Goal: Task Accomplishment & Management: Manage account settings

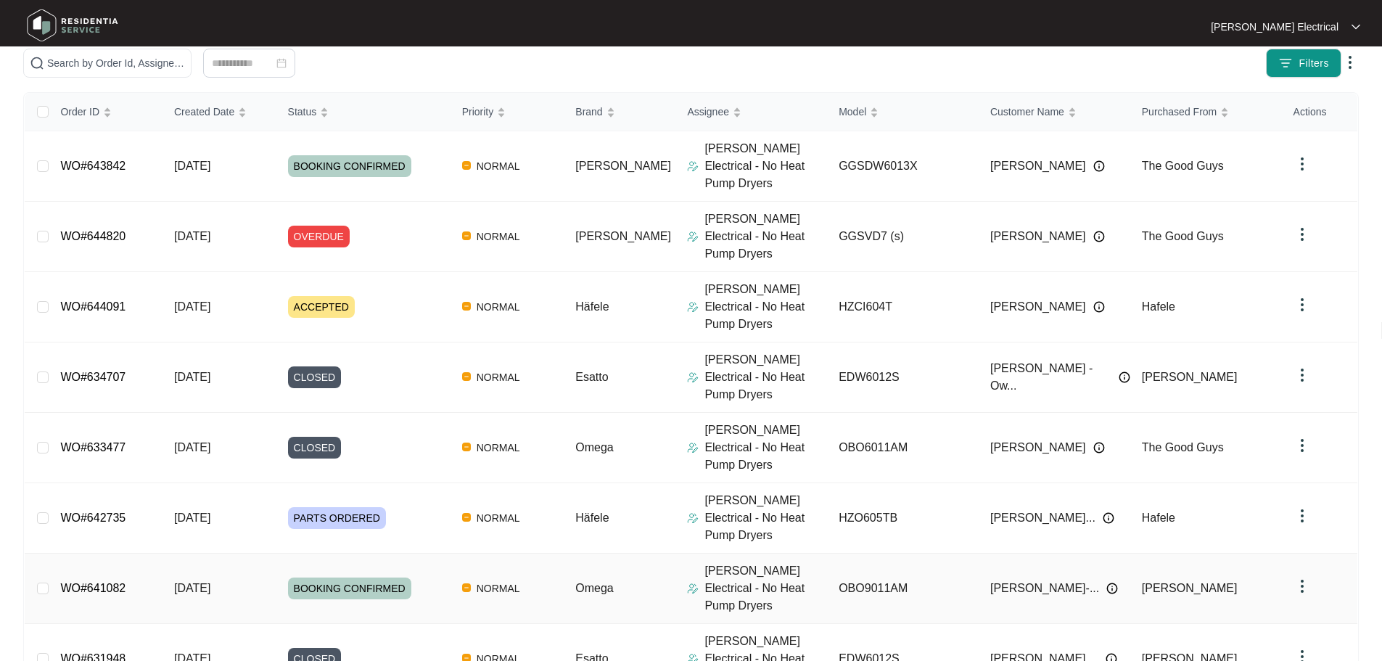
scroll to position [215, 0]
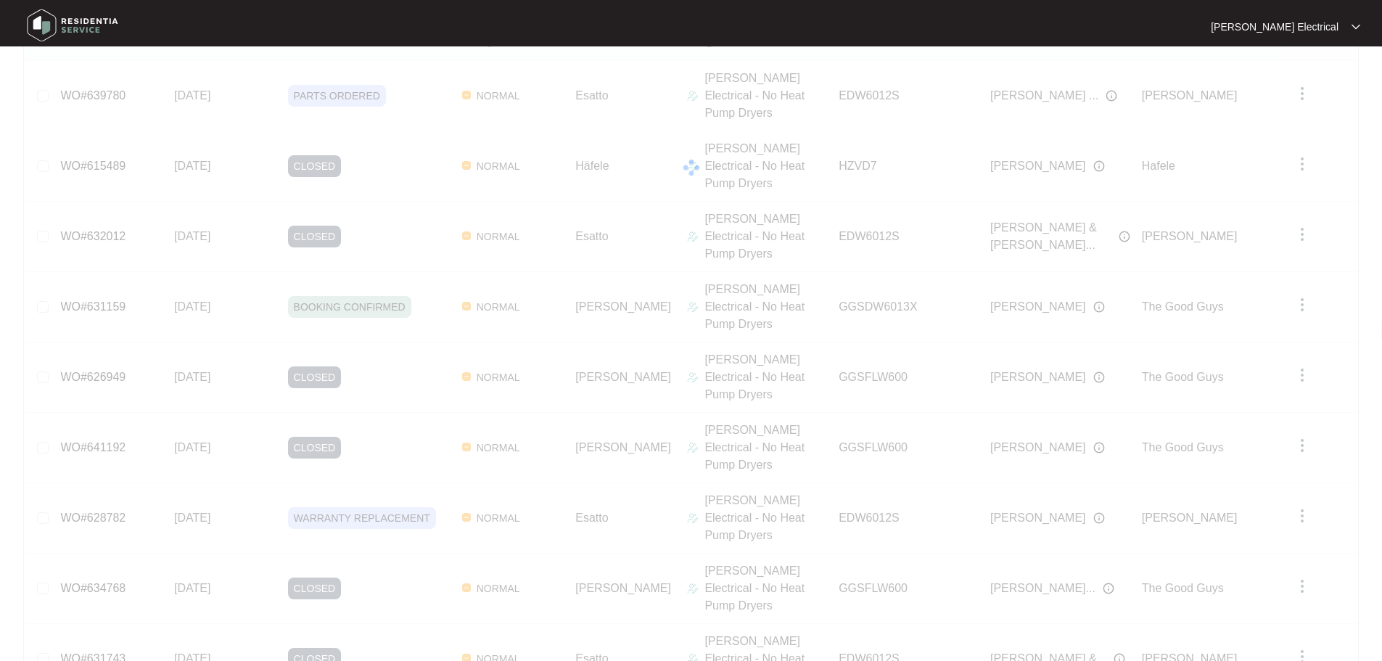
scroll to position [57, 0]
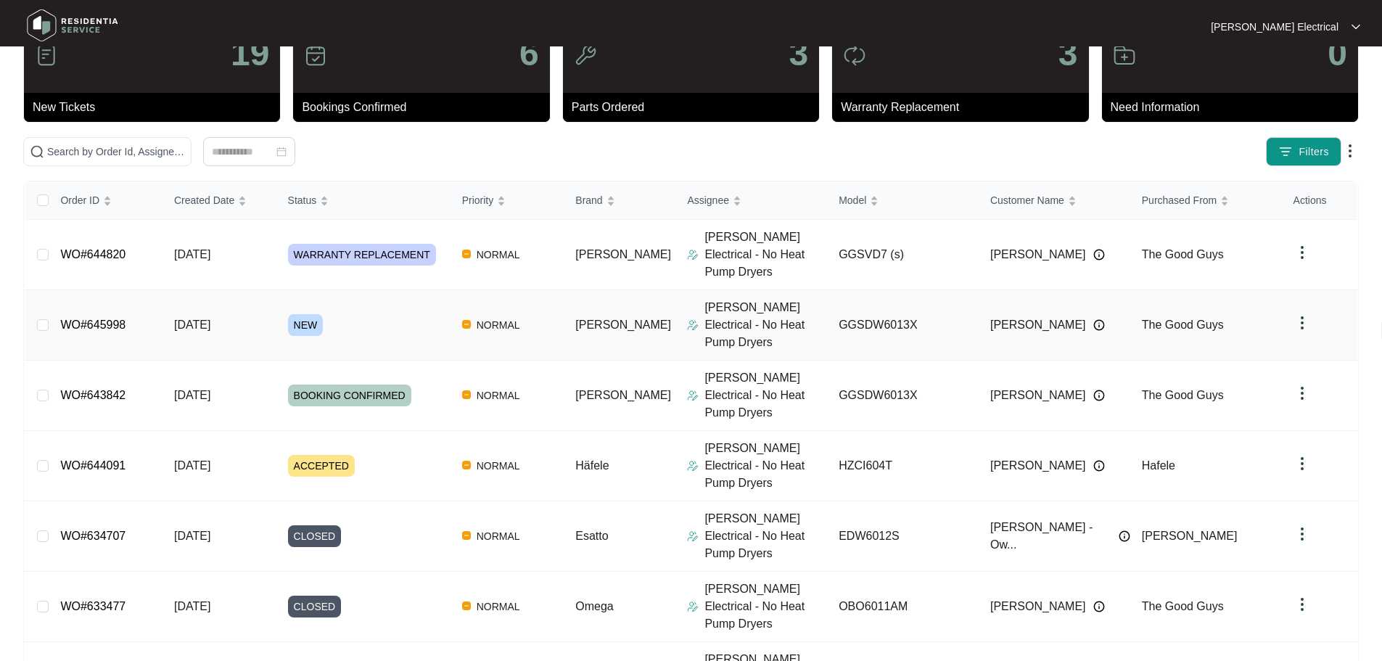
click at [309, 314] on span "NEW" at bounding box center [306, 325] width 36 height 22
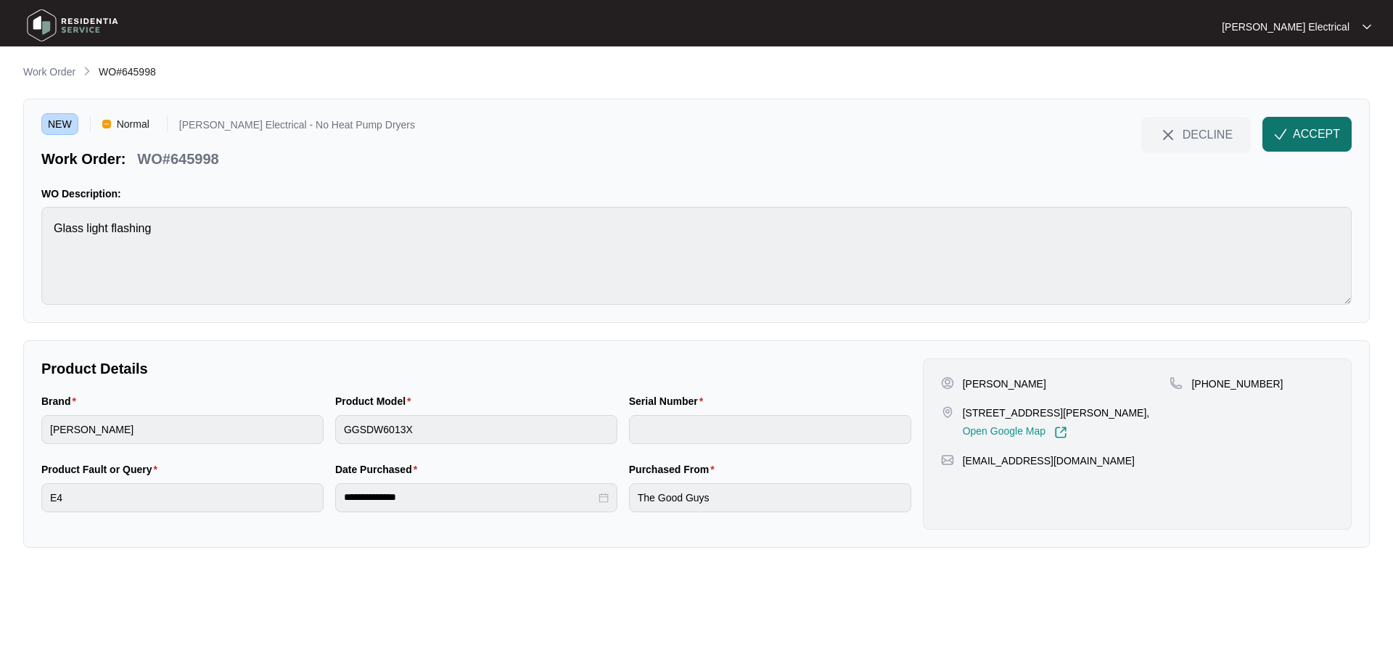
click at [1304, 134] on span "ACCEPT" at bounding box center [1316, 134] width 47 height 17
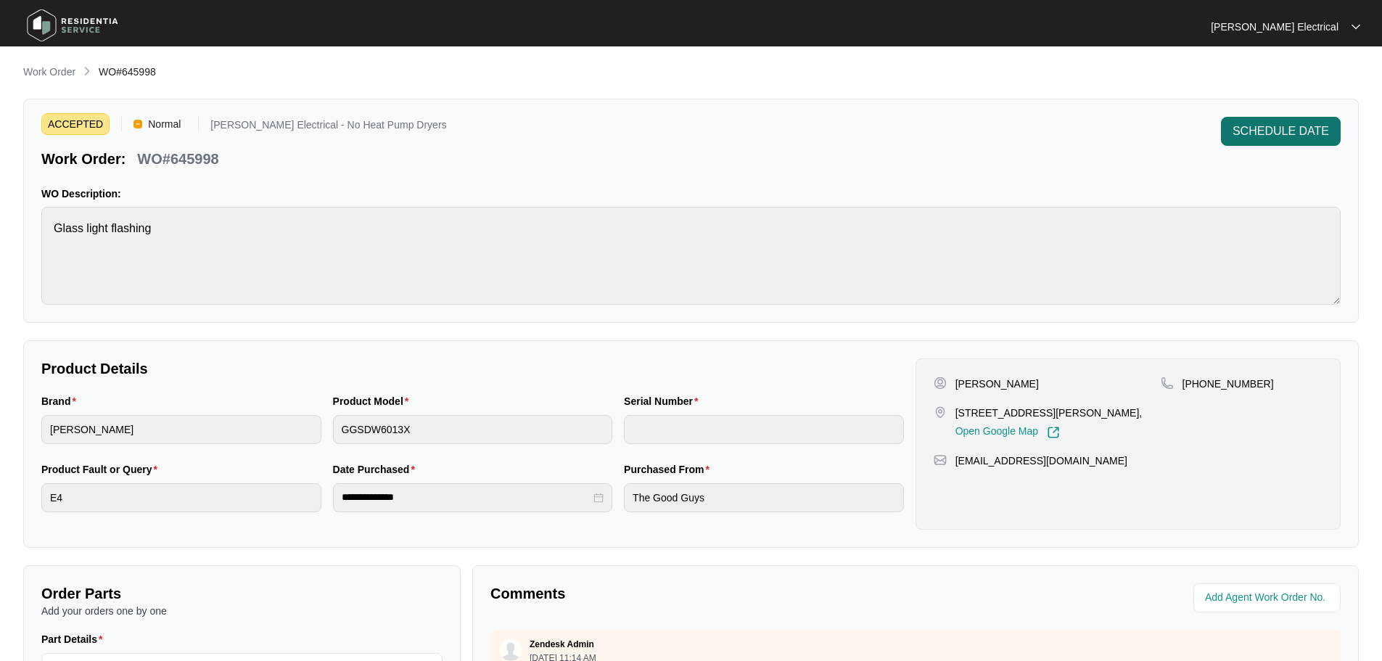
click at [1281, 130] on span "SCHEDULE DATE" at bounding box center [1281, 131] width 96 height 17
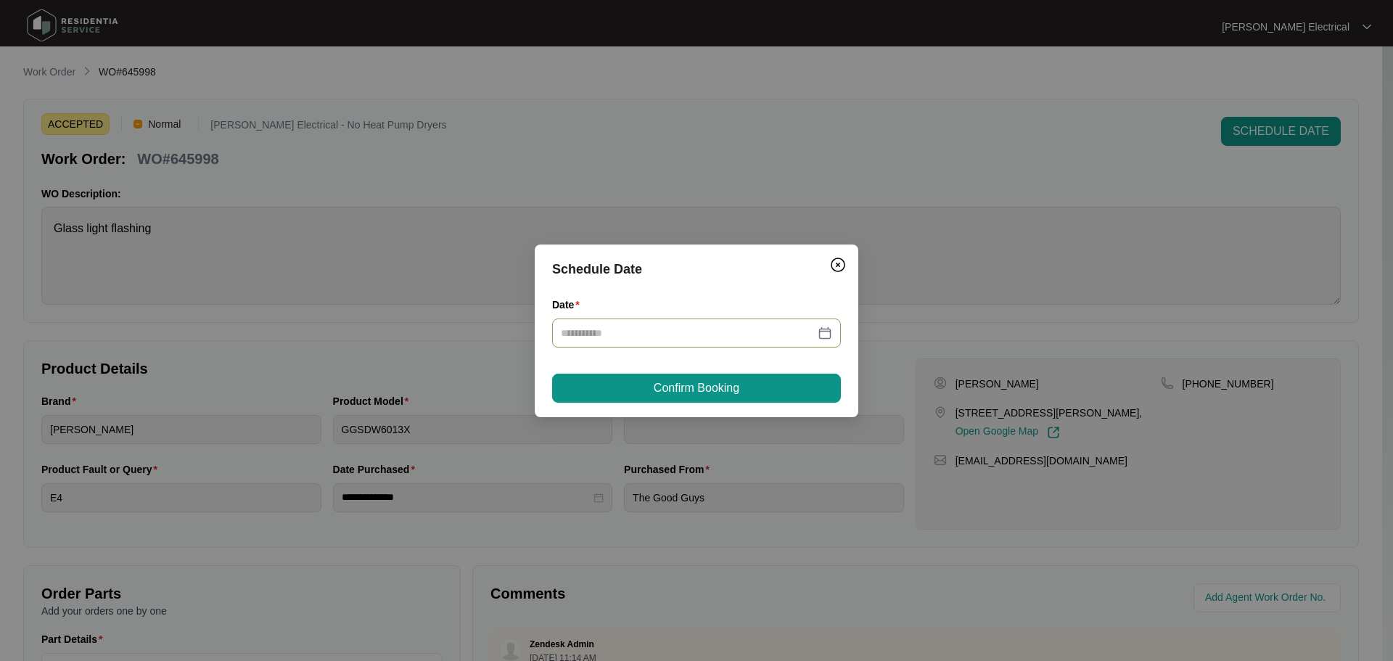
click at [825, 333] on div at bounding box center [696, 333] width 271 height 16
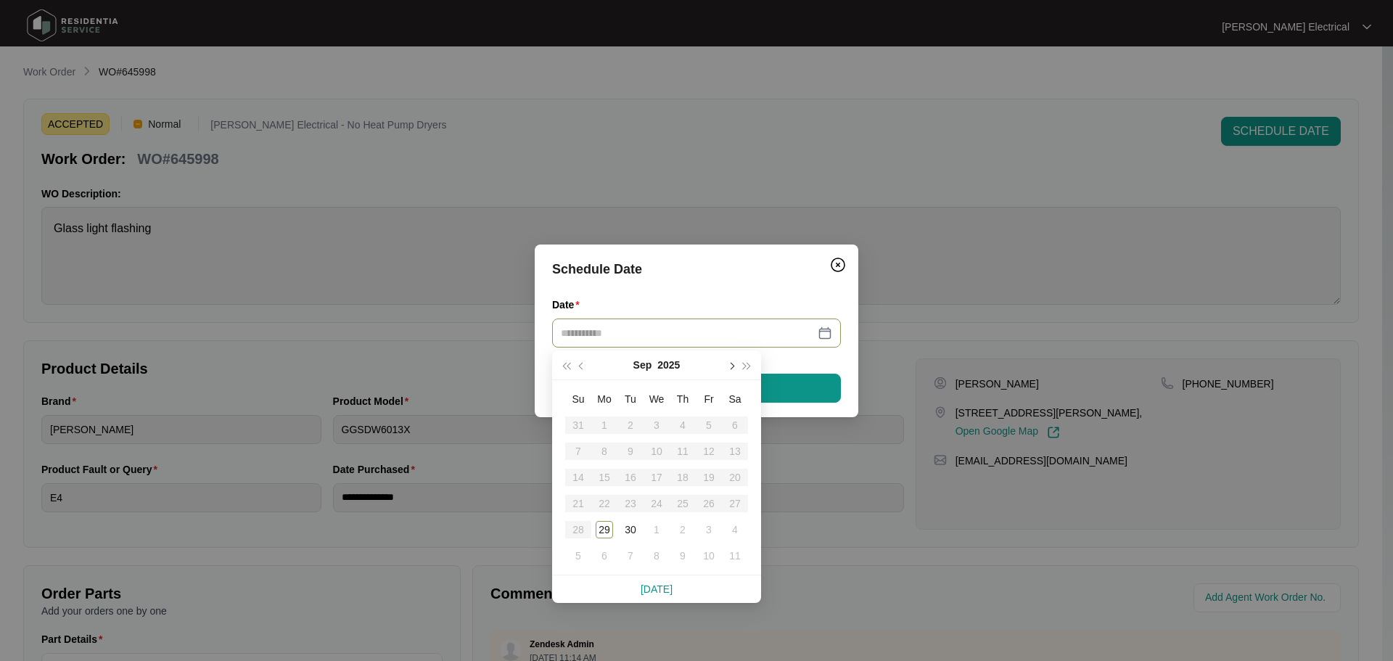
click at [732, 363] on button "button" at bounding box center [731, 364] width 16 height 29
type input "**********"
click at [683, 425] on div "2" at bounding box center [682, 424] width 17 height 17
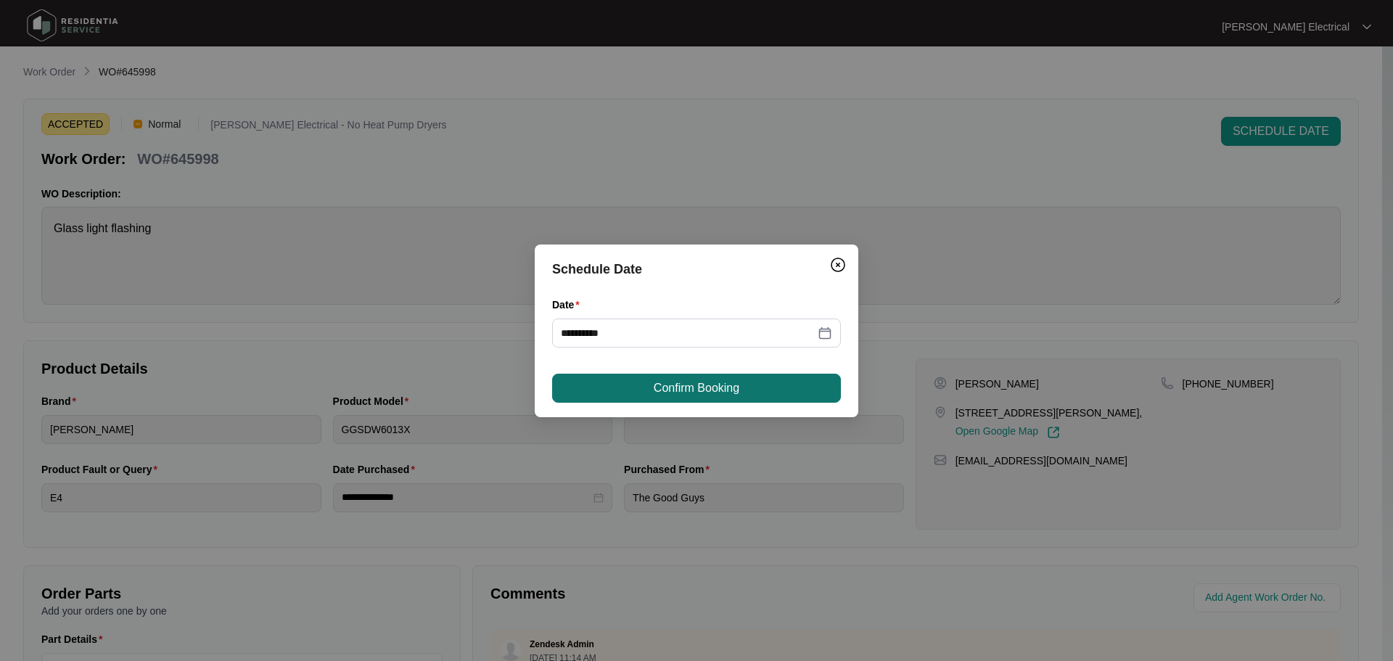
click at [698, 385] on span "Confirm Booking" at bounding box center [697, 387] width 86 height 17
